Goal: Transaction & Acquisition: Purchase product/service

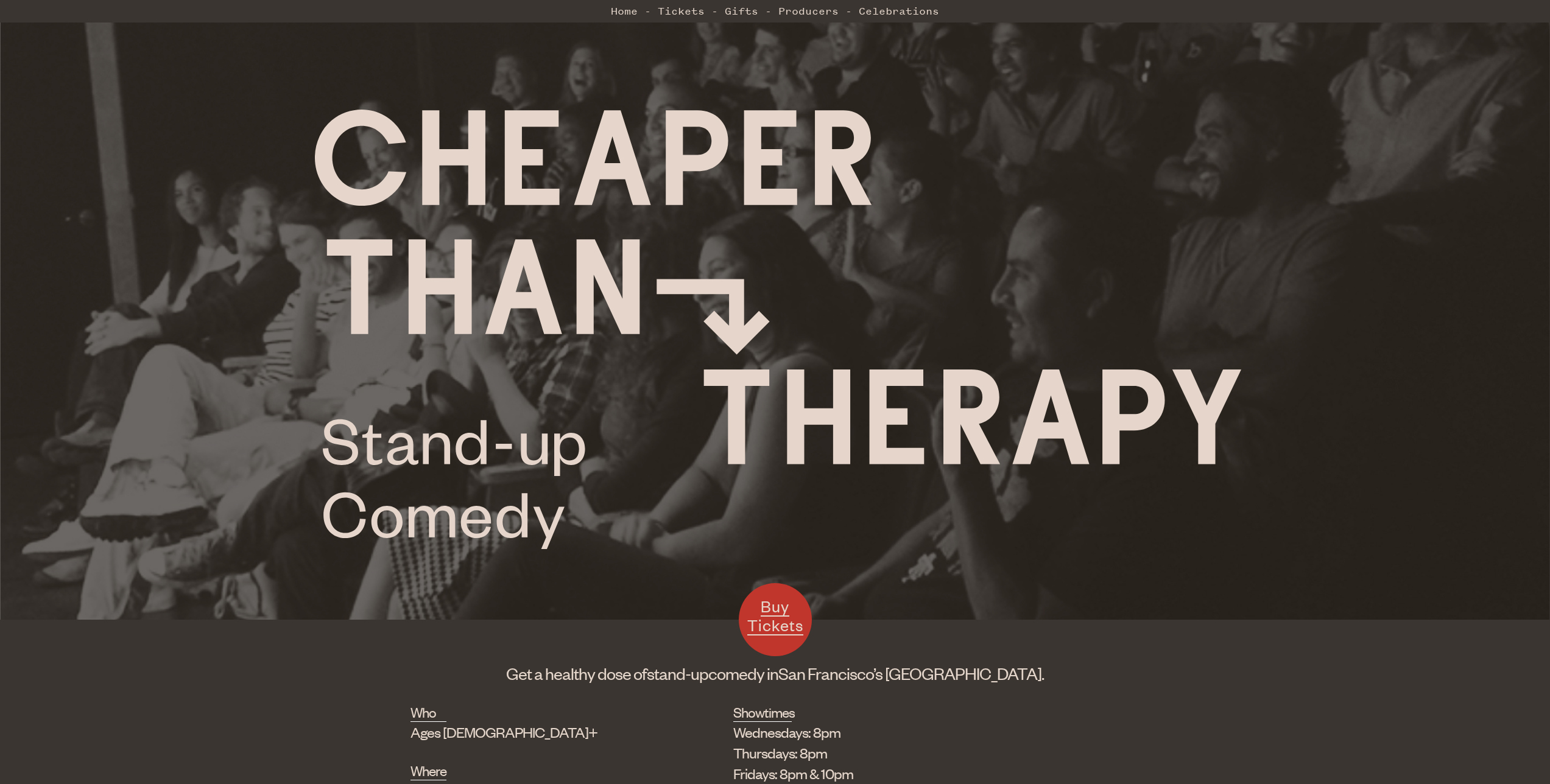
click at [777, 624] on span "Buy Tickets" at bounding box center [775, 616] width 56 height 39
click at [676, 8] on link "Tickets" at bounding box center [681, 12] width 47 height 25
